Goal: Task Accomplishment & Management: Use online tool/utility

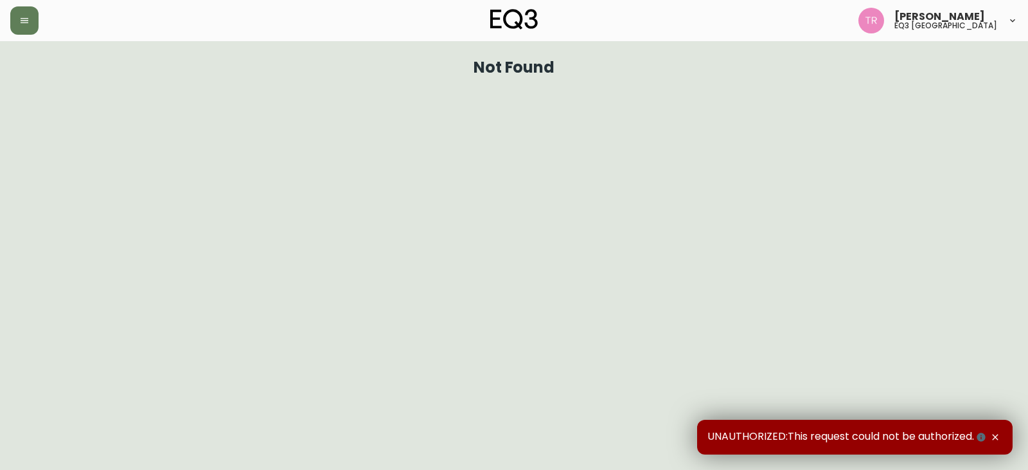
click at [997, 438] on icon "button" at bounding box center [995, 437] width 10 height 10
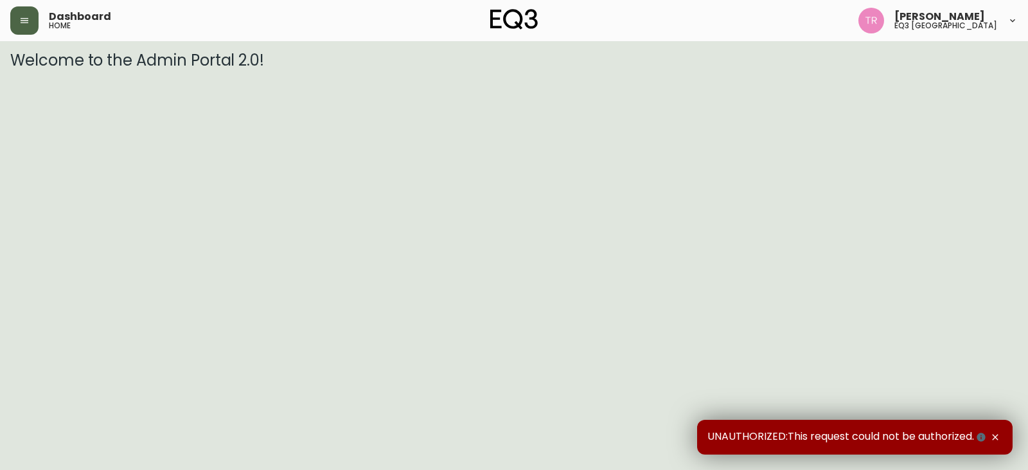
click at [31, 19] on button "button" at bounding box center [24, 20] width 28 height 28
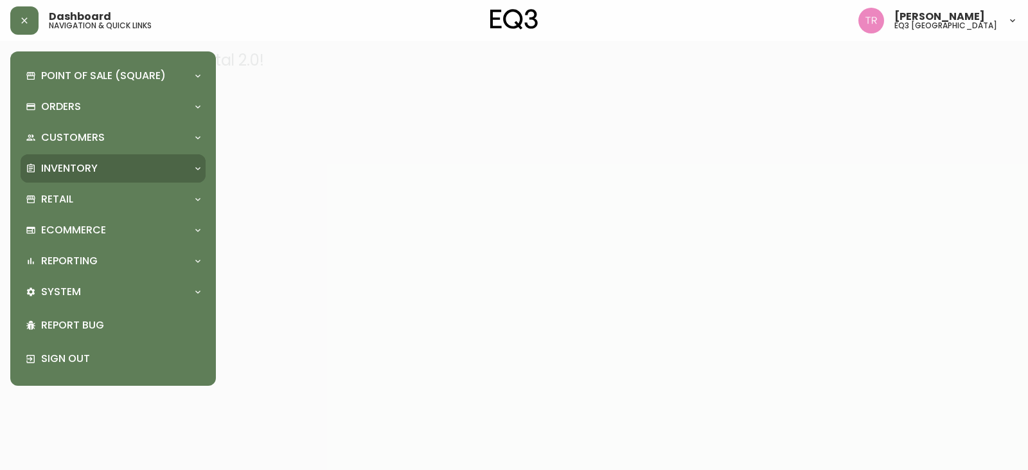
click at [65, 168] on p "Inventory" at bounding box center [69, 168] width 57 height 14
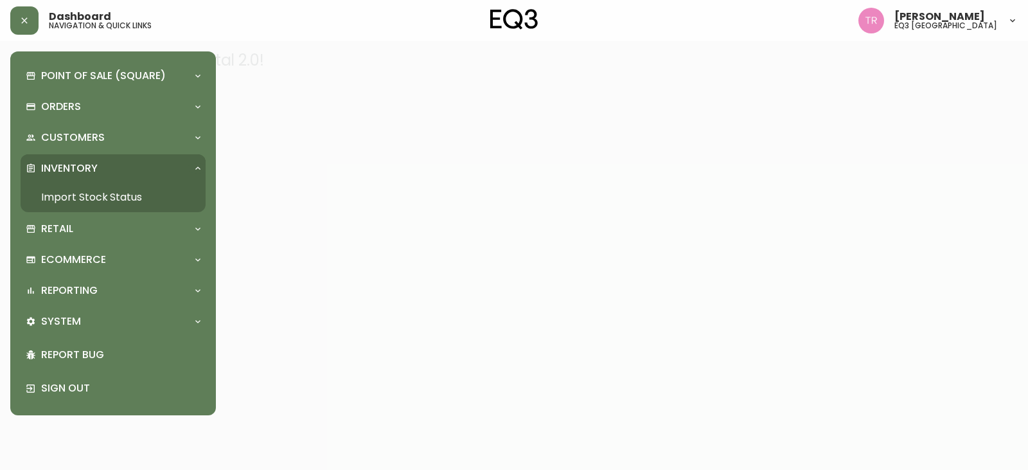
click at [96, 181] on div "Inventory" at bounding box center [113, 168] width 185 height 28
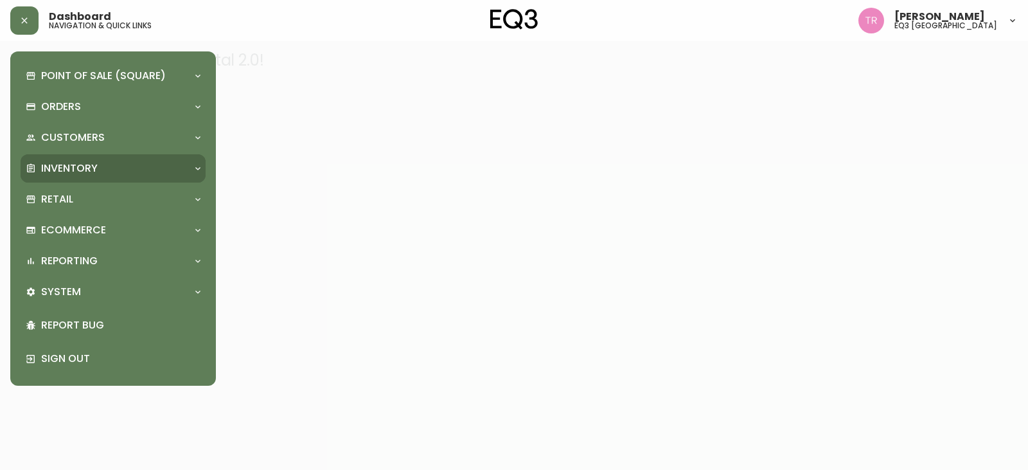
click at [122, 170] on div "Inventory" at bounding box center [107, 168] width 162 height 14
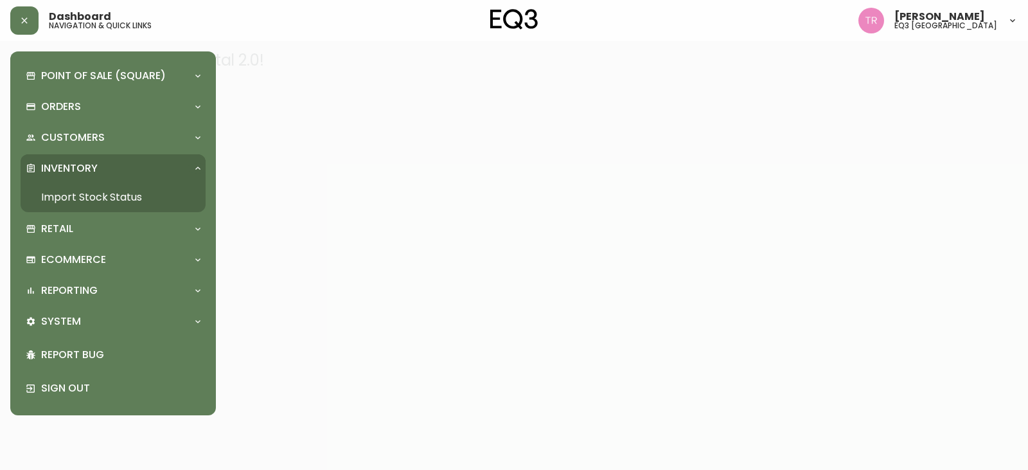
click at [100, 191] on link "Import Stock Status" at bounding box center [113, 198] width 185 height 30
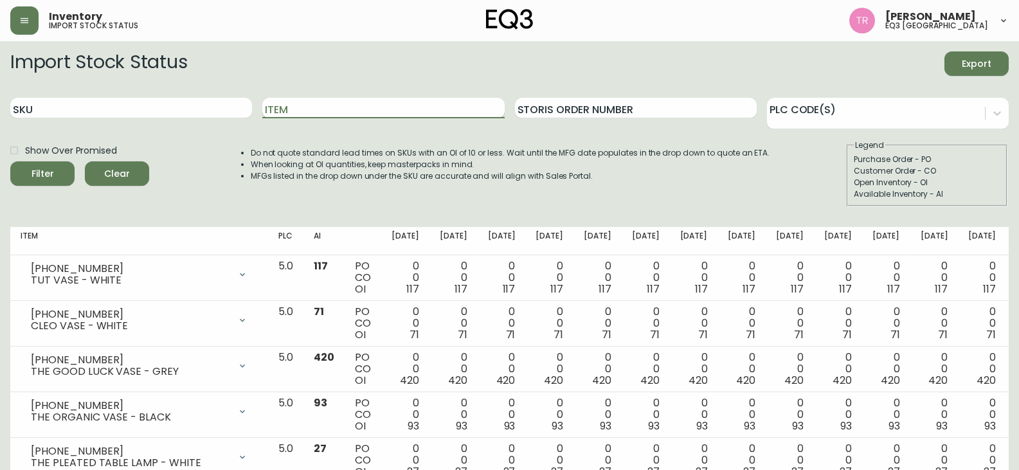
click at [312, 105] on input "Item" at bounding box center [383, 108] width 242 height 21
type input "slub"
click at [10, 161] on button "Filter" at bounding box center [42, 173] width 64 height 24
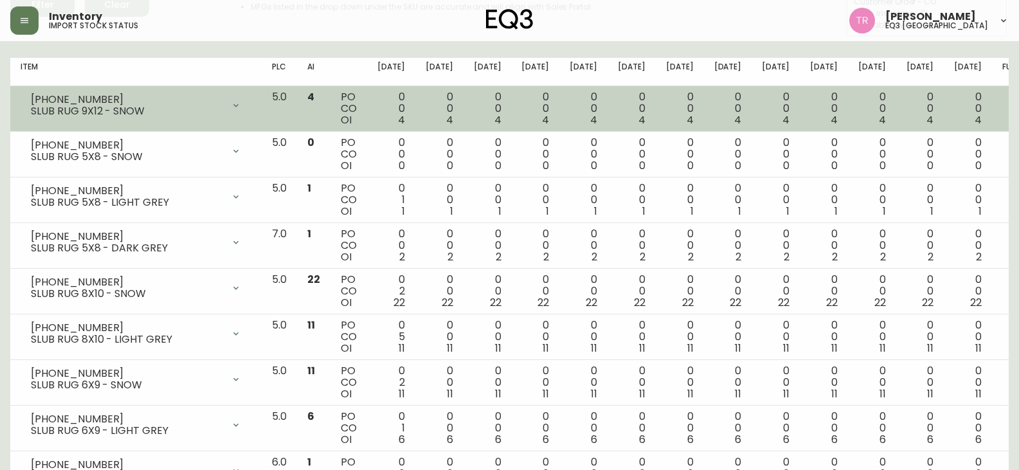
scroll to position [193, 0]
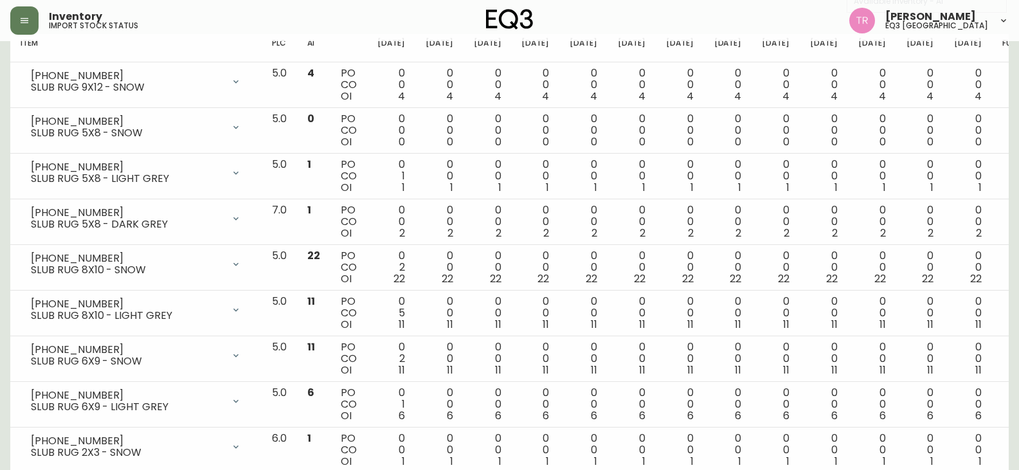
drag, startPoint x: 98, startPoint y: 44, endPoint x: 91, endPoint y: 43, distance: 7.1
click at [95, 44] on th "Item" at bounding box center [135, 48] width 251 height 28
